Goal: Information Seeking & Learning: Learn about a topic

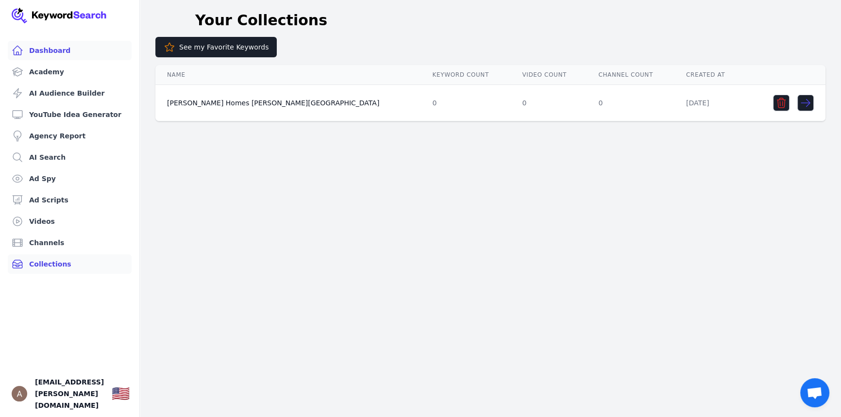
click at [54, 53] on link "Dashboard" at bounding box center [70, 50] width 124 height 19
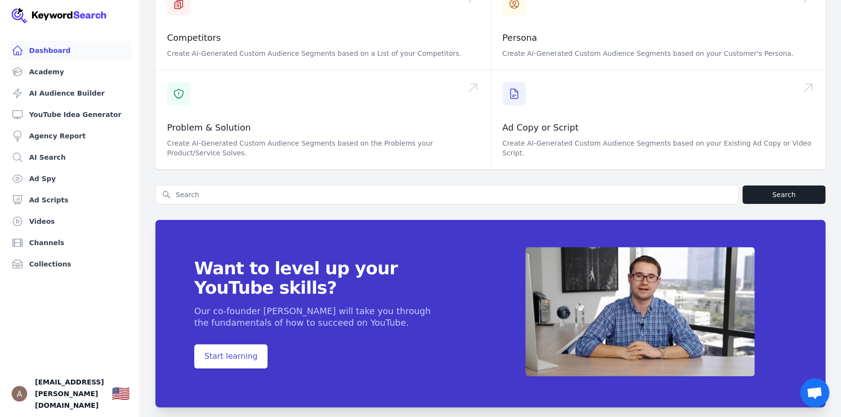
scroll to position [338, 0]
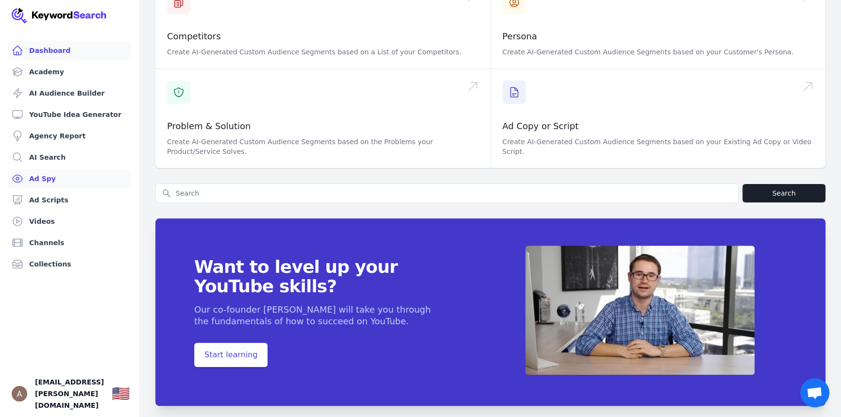
click at [33, 176] on link "Ad Spy" at bounding box center [70, 178] width 124 height 19
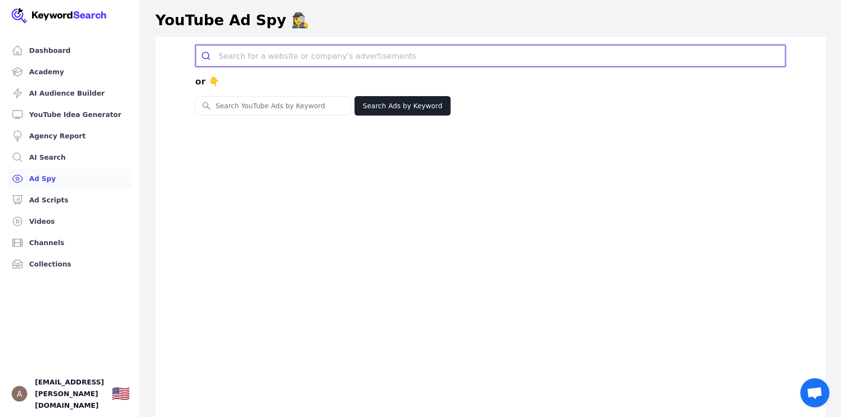
click at [291, 57] on input "search" at bounding box center [502, 55] width 567 height 21
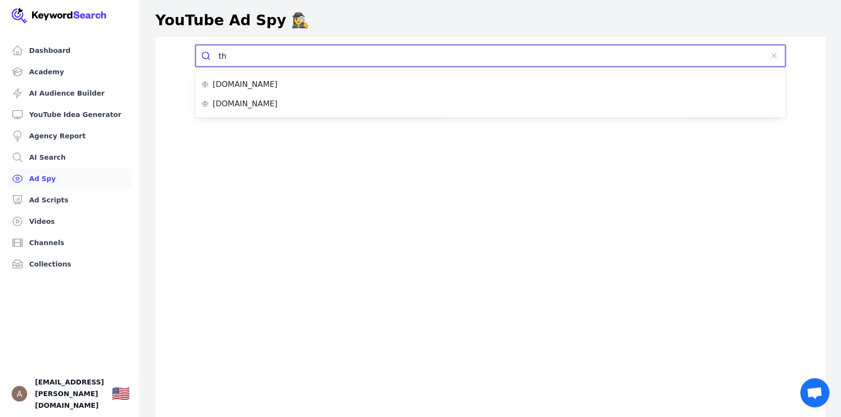
type input "t"
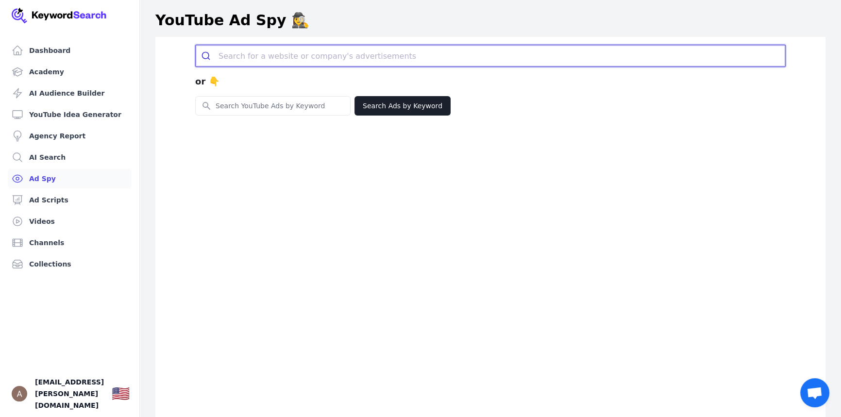
click at [303, 51] on input "search" at bounding box center [502, 55] width 567 height 21
paste input "[URL][DOMAIN_NAME]"
type input "[URL][DOMAIN_NAME]"
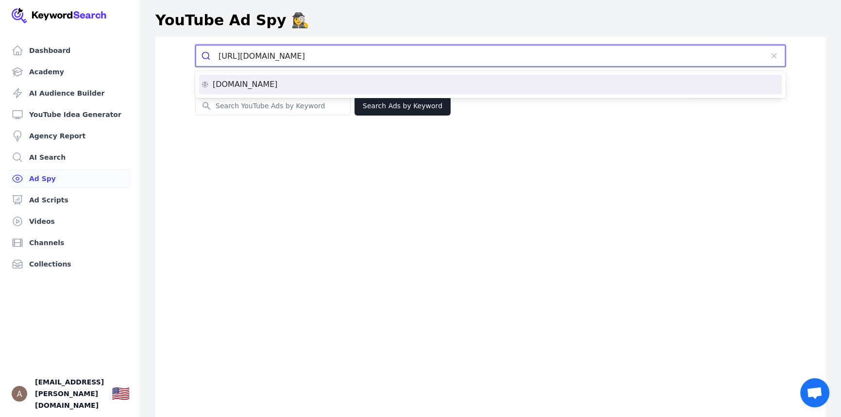
click at [305, 87] on div "[DOMAIN_NAME]" at bounding box center [490, 85] width 579 height 8
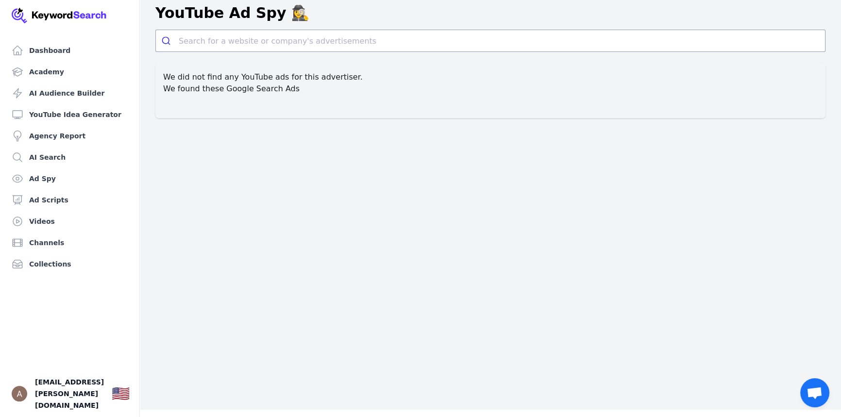
scroll to position [11, 0]
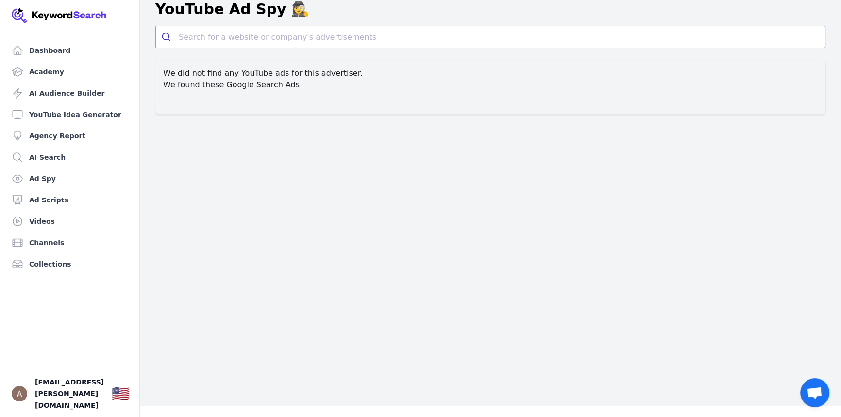
click at [399, 95] on div "We did not find any YouTube ads for this advertiser. We found these Google Sear…" at bounding box center [490, 87] width 670 height 55
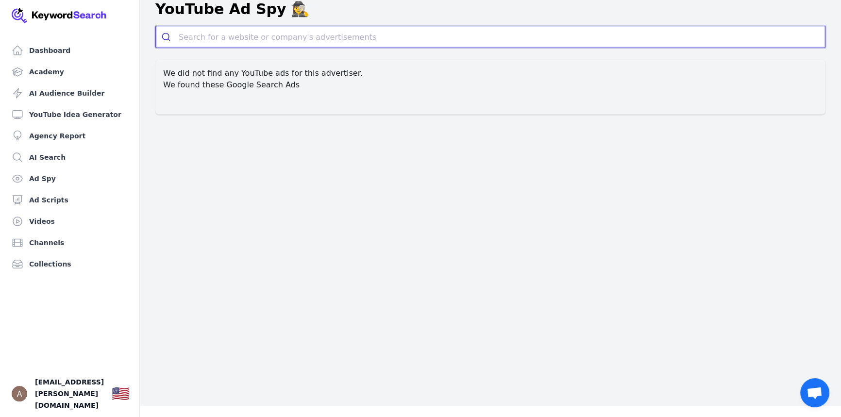
click at [251, 26] on input "search" at bounding box center [502, 36] width 647 height 21
click at [404, 46] on input "search" at bounding box center [502, 36] width 647 height 21
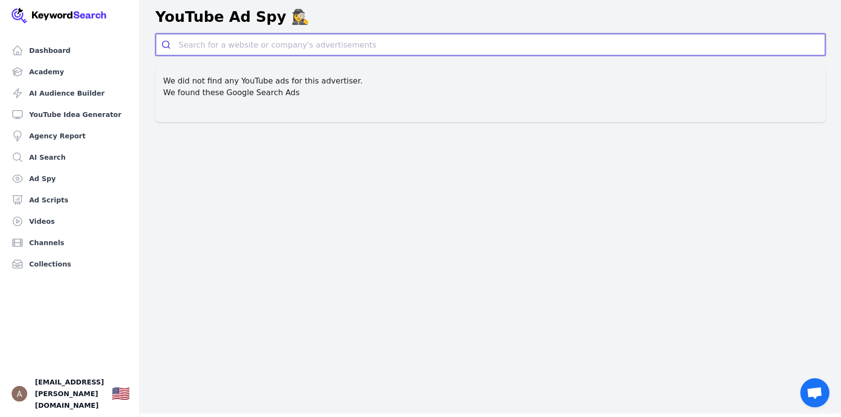
scroll to position [0, 0]
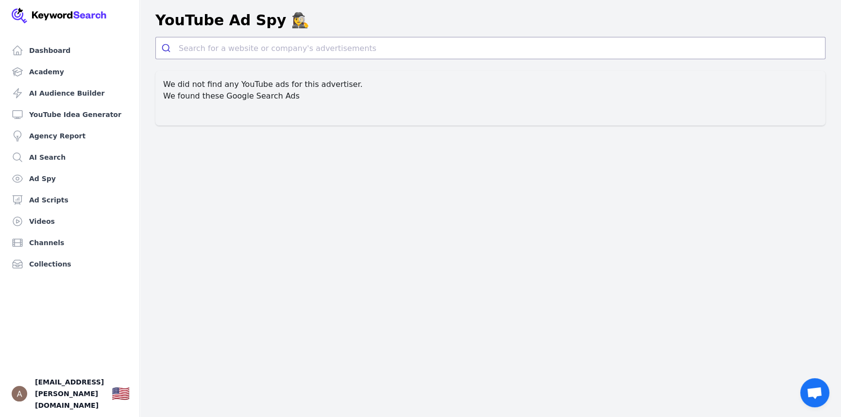
click at [279, 96] on h2 "We found these Google Search Ads" at bounding box center [490, 96] width 655 height 12
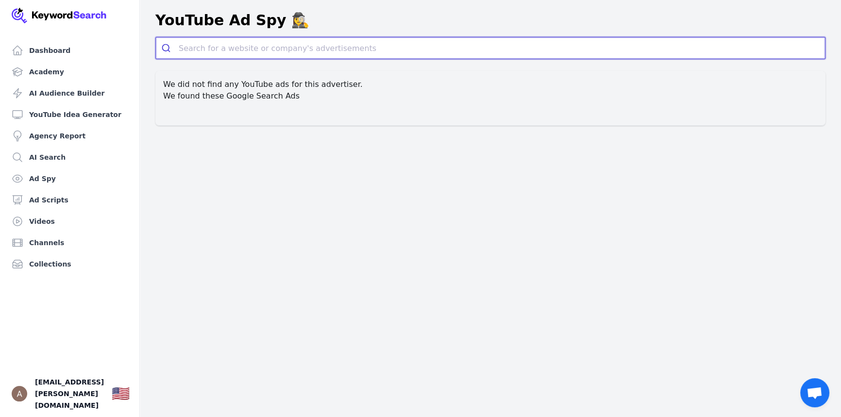
click at [307, 45] on input "search" at bounding box center [502, 47] width 647 height 21
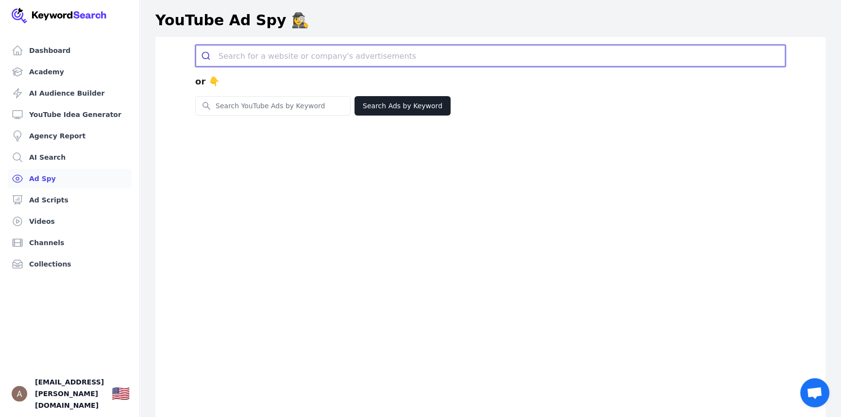
click at [277, 54] on input "search" at bounding box center [502, 55] width 567 height 21
type input "b"
click at [271, 55] on input "search" at bounding box center [502, 55] width 567 height 21
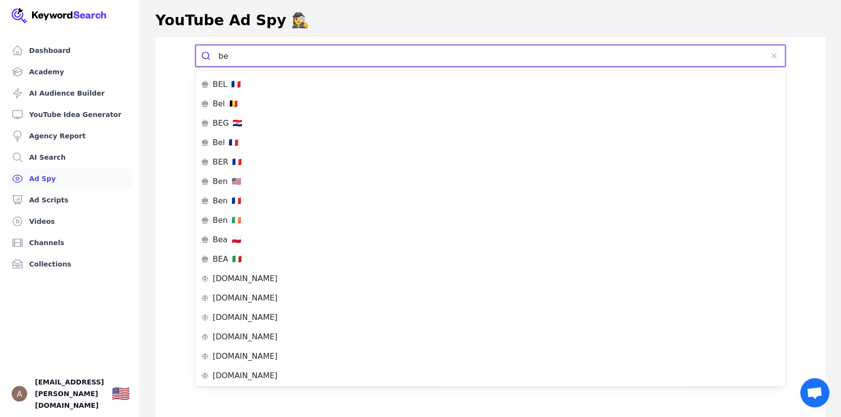
type input "b"
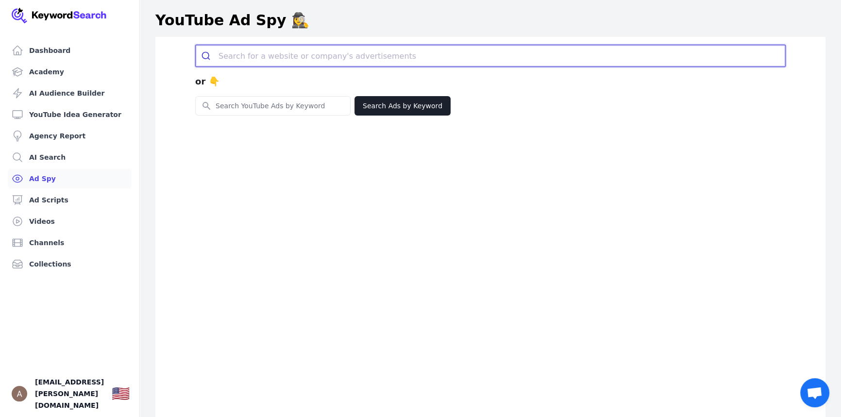
click at [269, 54] on input "search" at bounding box center [502, 55] width 567 height 21
paste input "[URL][DOMAIN_NAME]"
type input "[URL][DOMAIN_NAME]"
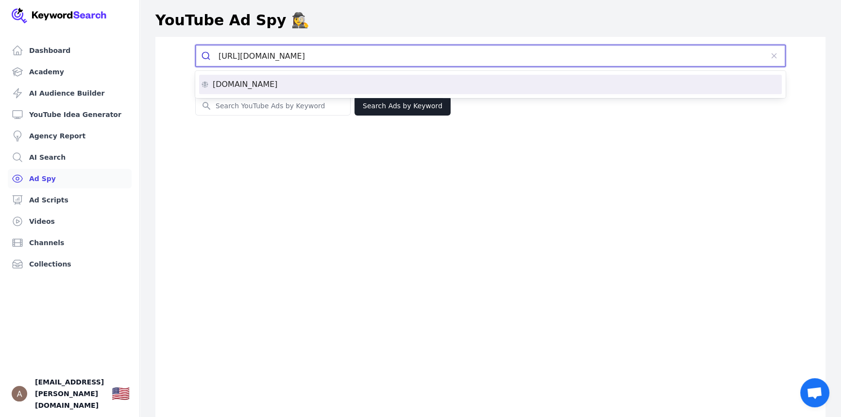
click at [276, 87] on div "novelparkway.com" at bounding box center [490, 85] width 579 height 8
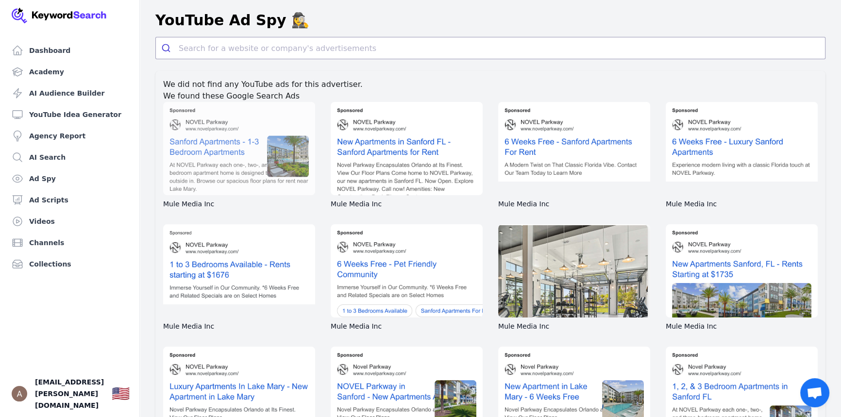
click at [200, 164] on div at bounding box center [239, 148] width 152 height 93
click at [203, 151] on div at bounding box center [239, 148] width 152 height 93
